Goal: Task Accomplishment & Management: Use online tool/utility

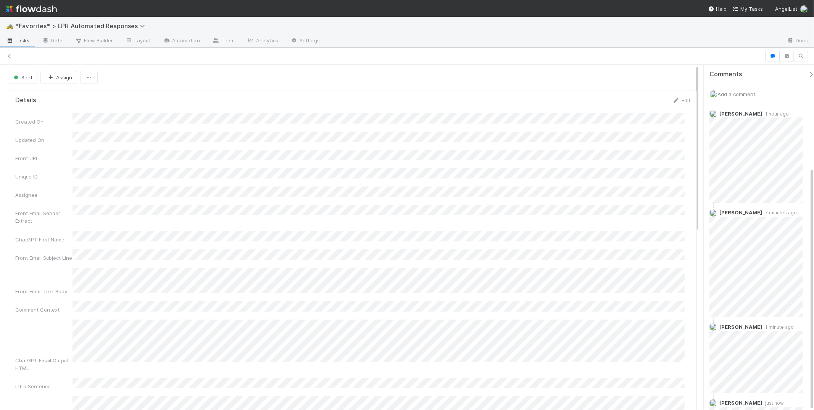
scroll to position [145, 0]
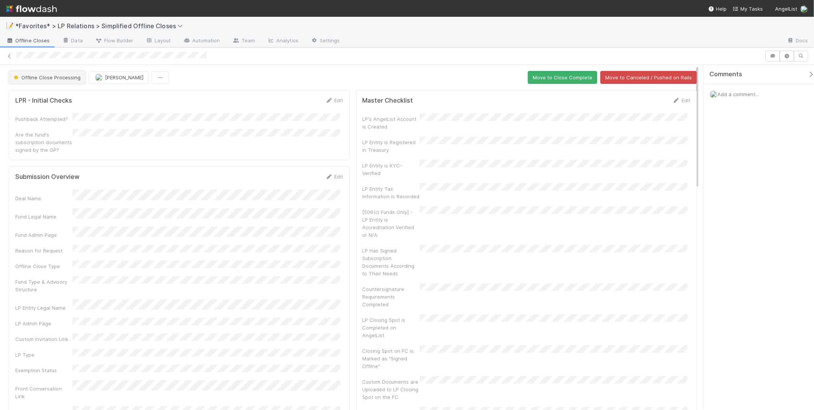
click at [27, 72] on button "Offline Close Processing" at bounding box center [47, 77] width 77 height 13
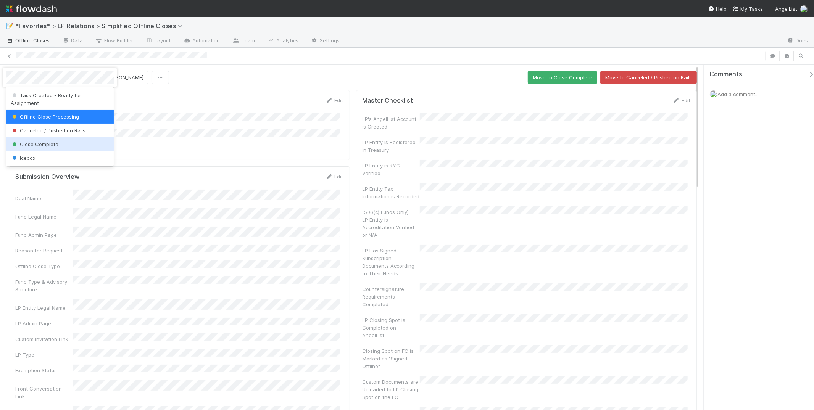
click at [33, 137] on div "Close Complete" at bounding box center [60, 144] width 108 height 14
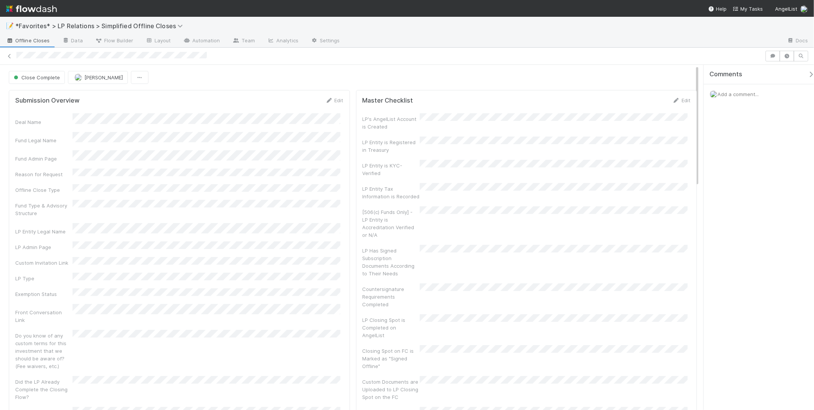
click at [514, 40] on div at bounding box center [563, 41] width 434 height 12
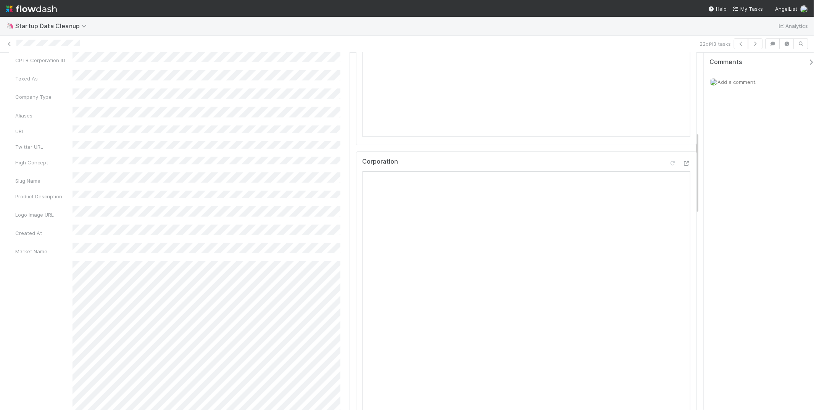
scroll to position [436, 0]
click at [328, 69] on div "Venture Startup ID Company Legal Name Startup Name CPTR Corporation ID Taxed As…" at bounding box center [179, 407] width 328 height 1075
click at [541, 31] on div "🦄 Startup Data Cleanup Analytics" at bounding box center [407, 26] width 814 height 18
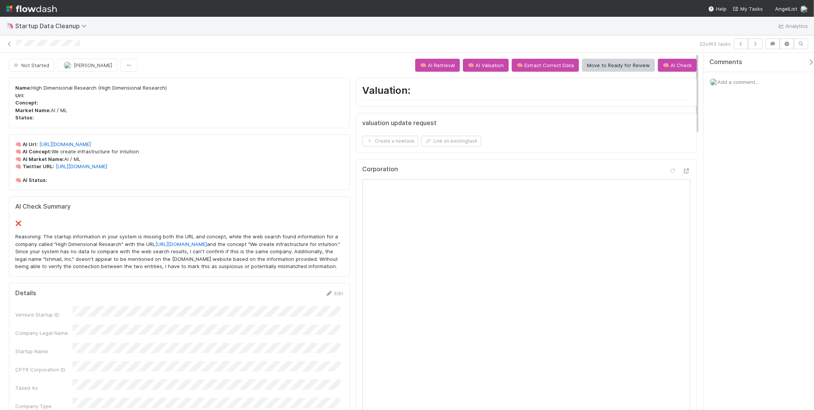
click at [422, 37] on div "22 of 43 tasks" at bounding box center [407, 43] width 814 height 17
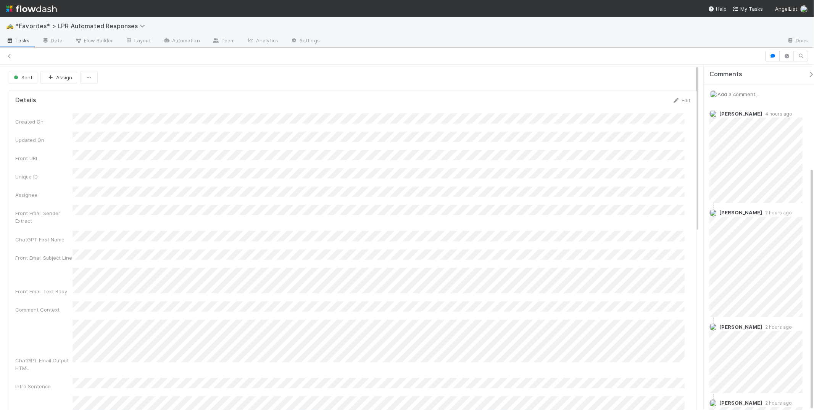
scroll to position [145, 0]
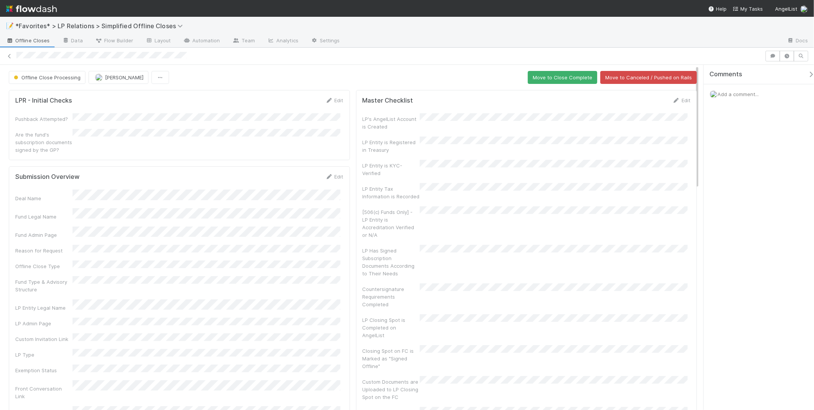
click at [735, 96] on div "Add a comment..." at bounding box center [761, 94] width 117 height 20
click at [738, 93] on span "Add a comment..." at bounding box center [737, 94] width 41 height 6
click at [746, 231] on button "Add Comment" at bounding box center [738, 226] width 44 height 13
click at [39, 75] on span "Offline Close Processing" at bounding box center [46, 77] width 68 height 6
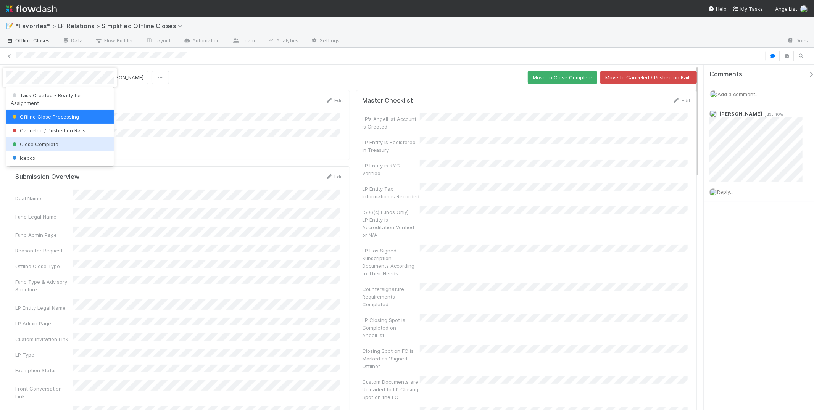
click at [39, 141] on span "Close Complete" at bounding box center [35, 144] width 48 height 6
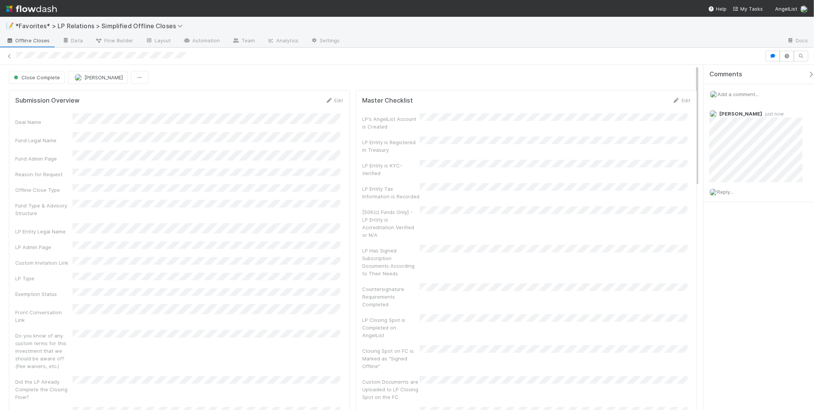
click at [446, 42] on div at bounding box center [563, 41] width 434 height 12
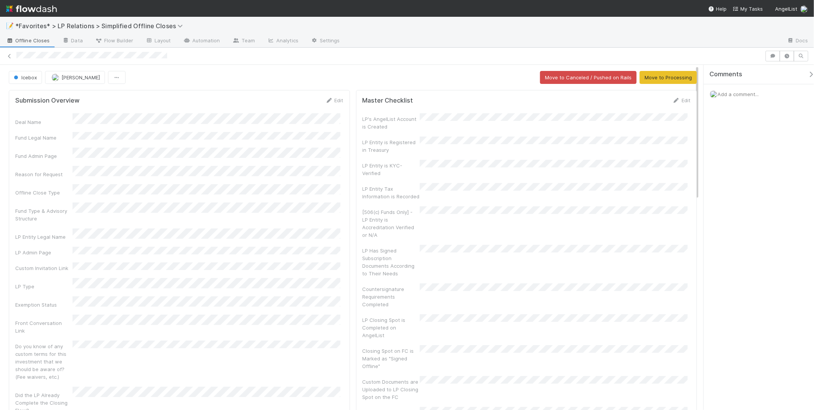
click at [452, 61] on div at bounding box center [407, 56] width 814 height 17
